Goal: Check status: Check status

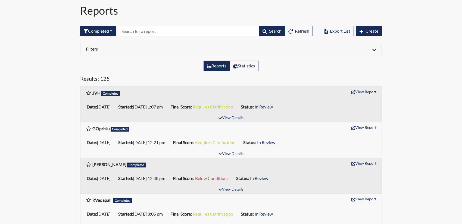
scroll to position [27, 0]
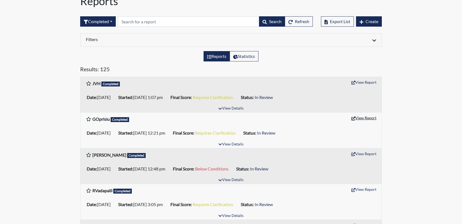
click at [363, 118] on button "View Report" at bounding box center [364, 118] width 30 height 8
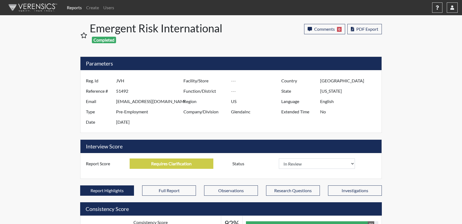
select select
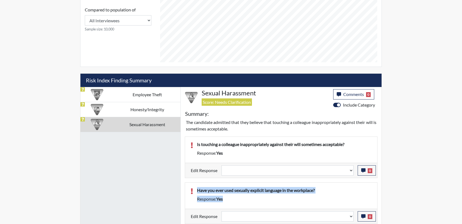
scroll to position [256, 0]
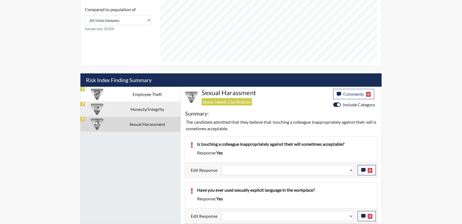
click at [154, 113] on td "Honesty/Integrity" at bounding box center [147, 109] width 67 height 15
select select
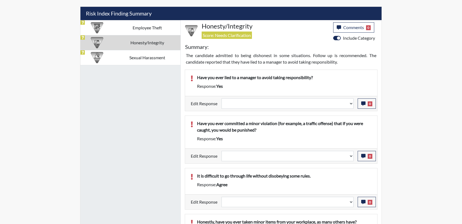
scroll to position [326, 0]
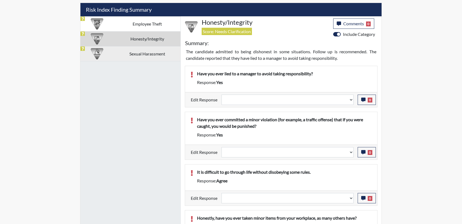
click at [143, 52] on td "Sexual Harassment" at bounding box center [147, 53] width 67 height 15
select select
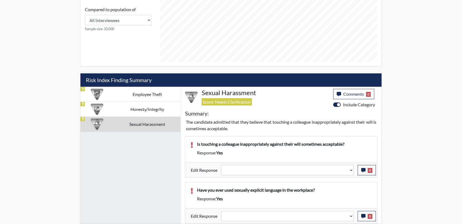
scroll to position [256, 0]
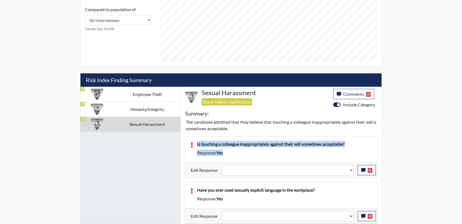
drag, startPoint x: 237, startPoint y: 155, endPoint x: 183, endPoint y: 146, distance: 55.1
click at [183, 146] on div "Is touching a colleague inappropriately against their will sometimes acceptable…" at bounding box center [281, 178] width 201 height 92
copy div "Is touching a colleague inappropriately against their will sometimes acceptable…"
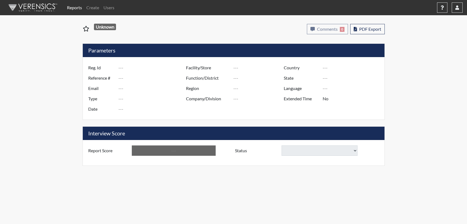
type input "JVH"
type input "51492"
type input "jasonvanthof@gmail.com"
type input "Pre-Employment"
type input "Sep 26, 2025"
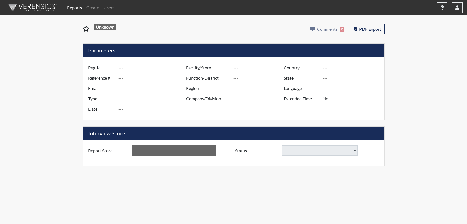
type input "US"
type input "GlendaInc"
type input "[GEOGRAPHIC_DATA]"
type input "[US_STATE]"
type input "English"
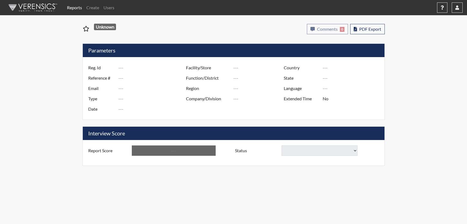
type input "Requires Clarification"
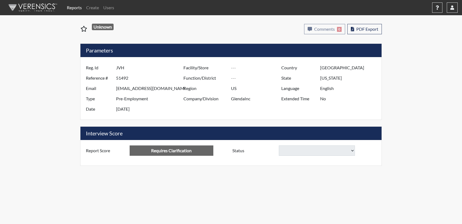
select select
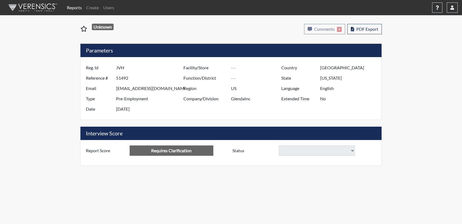
select select
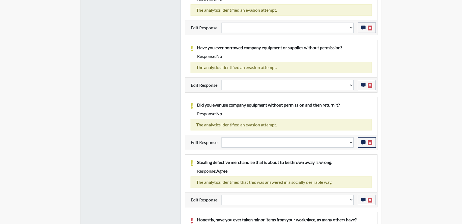
scroll to position [499, 0]
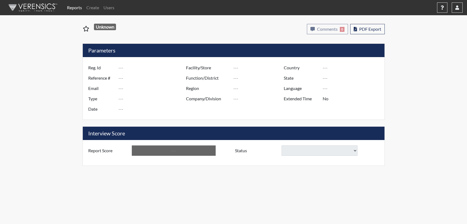
type input "GOprisiu"
type input "51417"
type input "[EMAIL_ADDRESS][DOMAIN_NAME]"
type input "Pre-Employment"
type input "[DATE]"
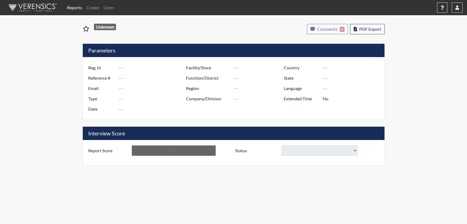
type input "US"
type input "GlendaInc"
type input "[GEOGRAPHIC_DATA]"
type input "[US_STATE]"
type input "English"
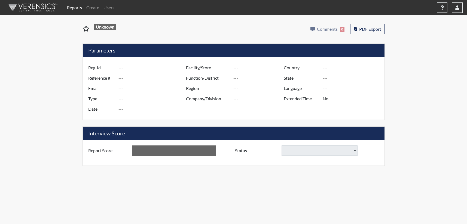
type input "Requires Clarification"
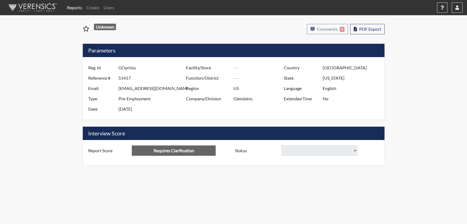
select select
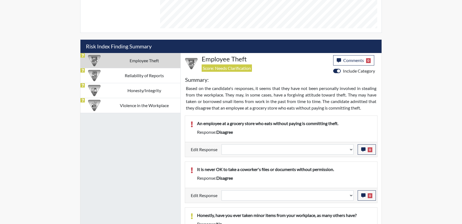
scroll to position [193, 0]
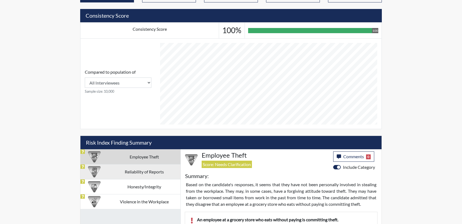
click at [152, 172] on td "Reliability of Reports" at bounding box center [144, 171] width 72 height 15
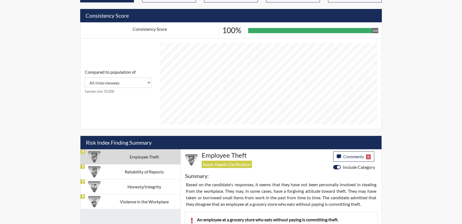
select select
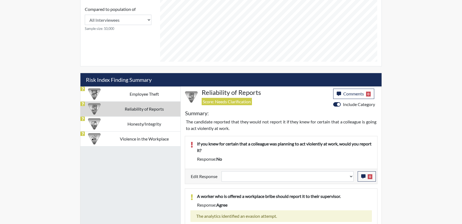
scroll to position [274, 0]
